Goal: Task Accomplishment & Management: Manage account settings

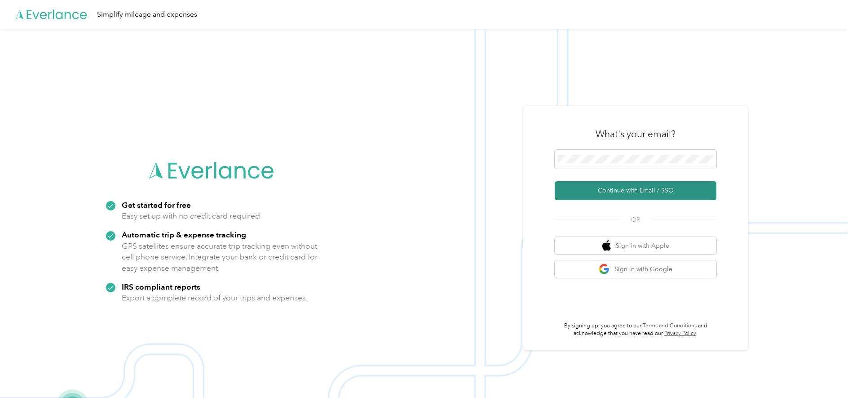
click at [660, 197] on button "Continue with Email / SSO" at bounding box center [636, 190] width 162 height 19
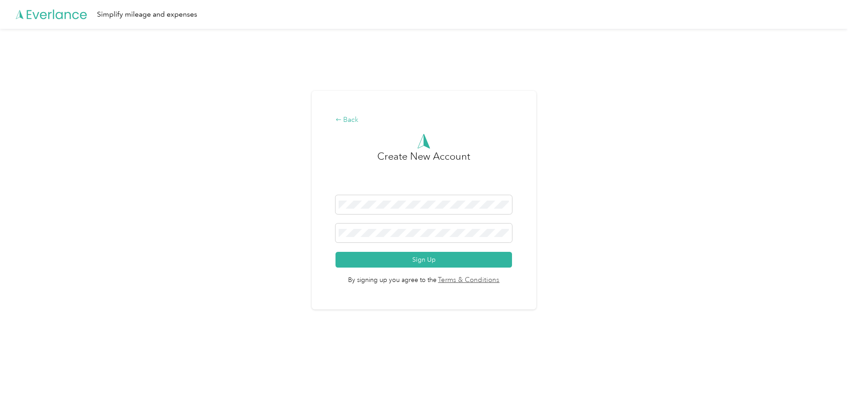
click at [354, 121] on div "Back" at bounding box center [424, 120] width 177 height 11
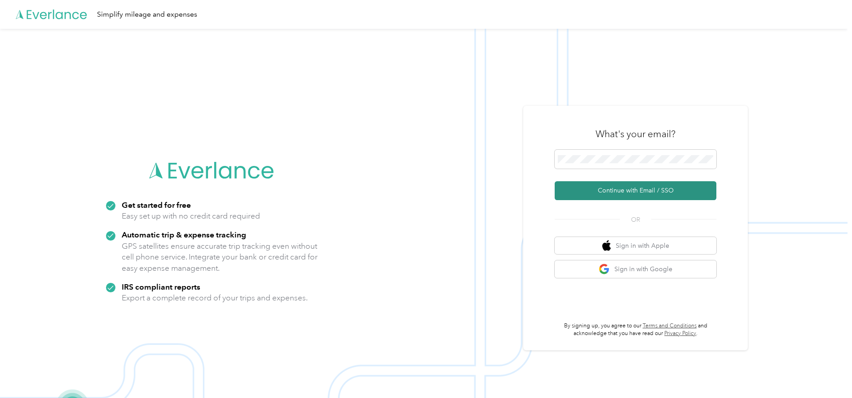
click at [579, 188] on button "Continue with Email / SSO" at bounding box center [636, 190] width 162 height 19
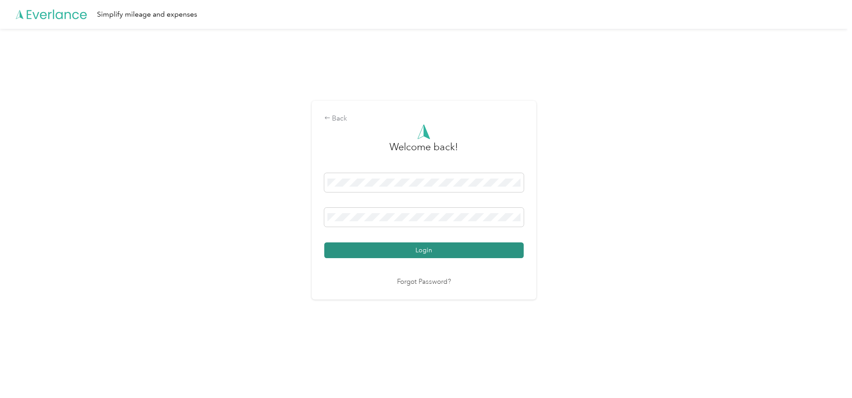
click at [476, 249] on button "Login" at bounding box center [423, 250] width 199 height 16
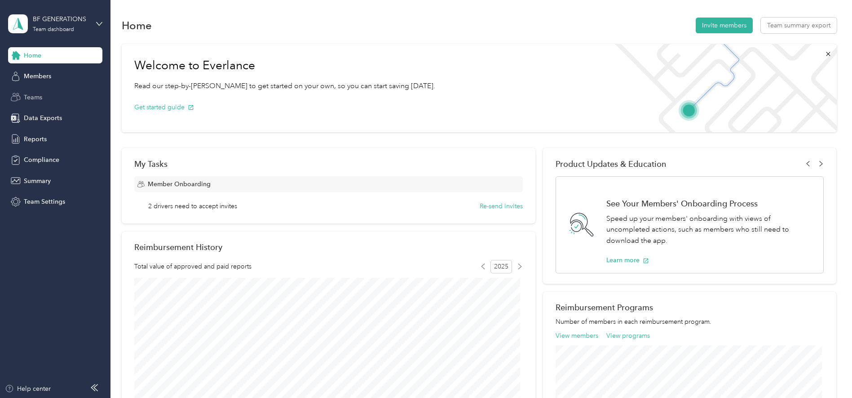
click at [39, 93] on span "Teams" at bounding box center [33, 97] width 18 height 9
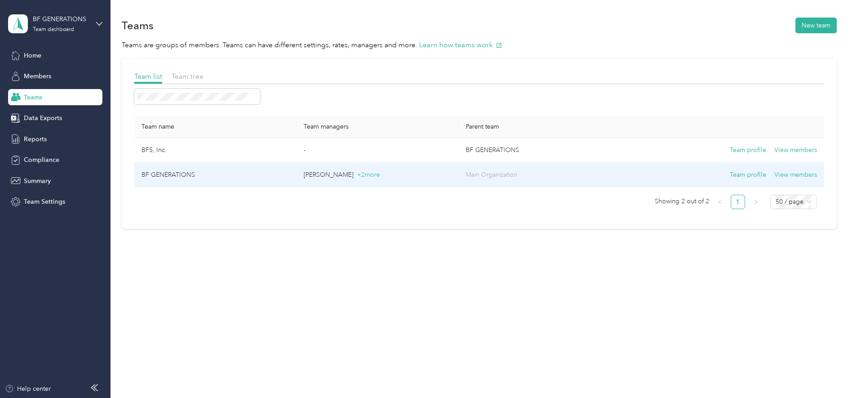
click at [203, 177] on td "BF GENERATIONS" at bounding box center [215, 175] width 162 height 25
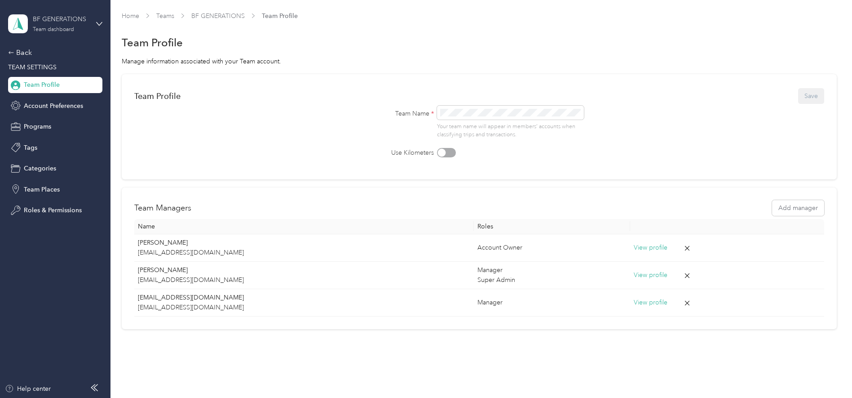
click at [76, 32] on div "BF GENERATIONS Team dashboard" at bounding box center [61, 23] width 56 height 18
click at [73, 120] on div "Log out" at bounding box center [102, 114] width 177 height 16
